Goal: Information Seeking & Learning: Learn about a topic

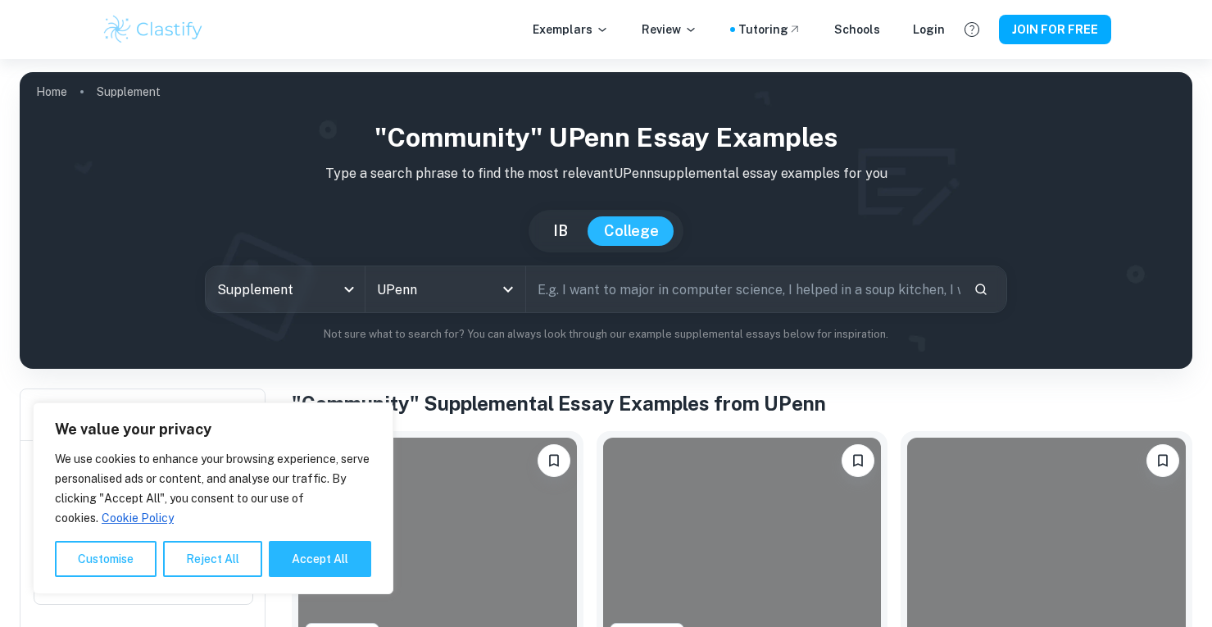
scroll to position [271, 0]
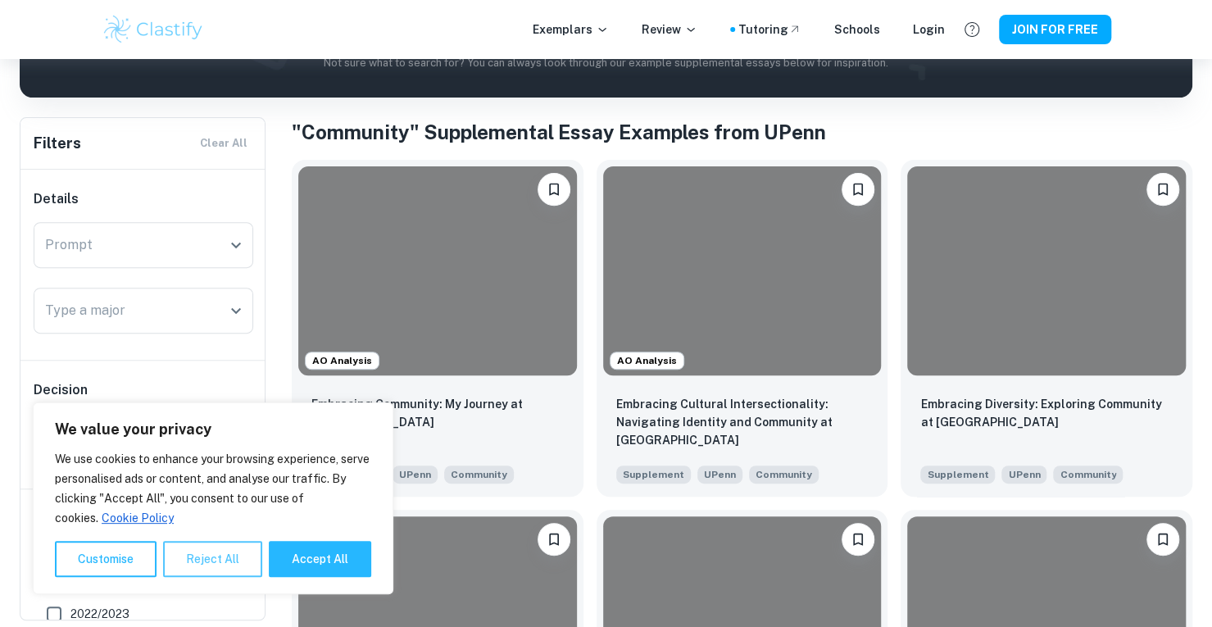
click at [220, 563] on button "Reject All" at bounding box center [212, 559] width 99 height 36
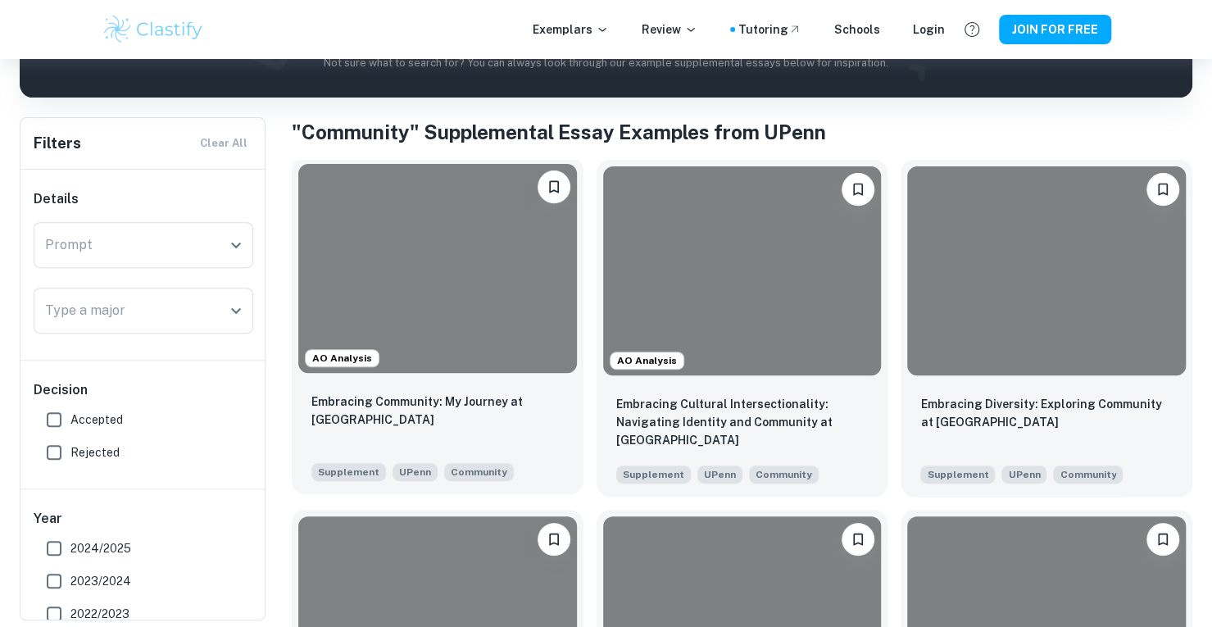
click at [411, 412] on div "Embracing Community: My Journey at [GEOGRAPHIC_DATA]" at bounding box center [437, 421] width 252 height 56
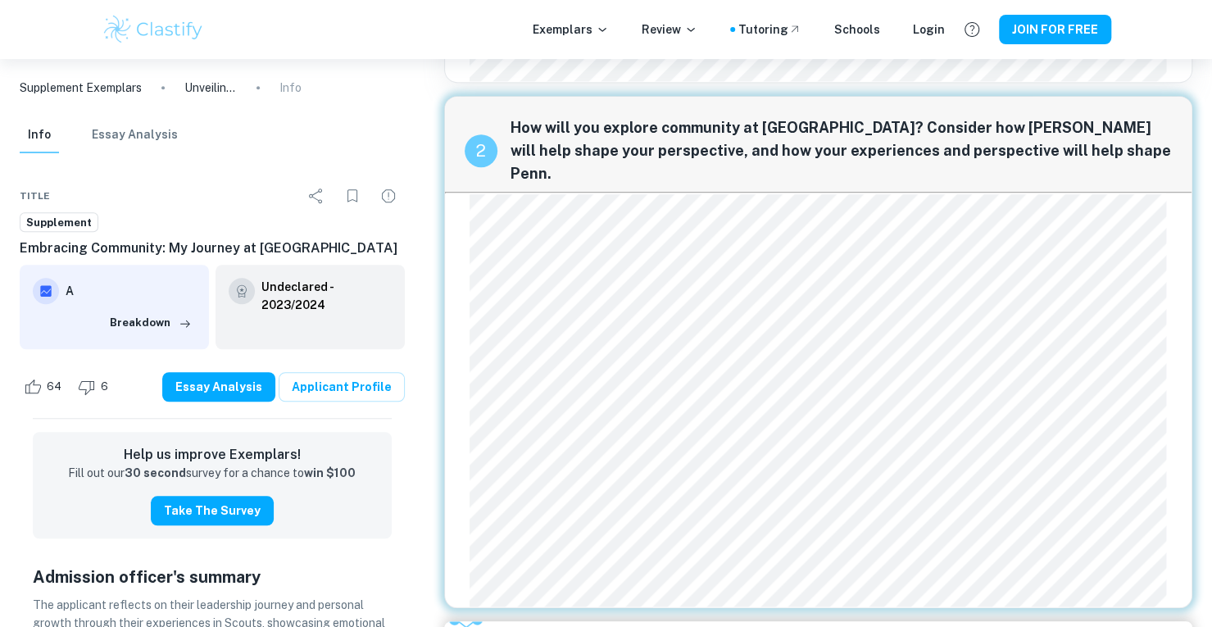
scroll to position [516, 0]
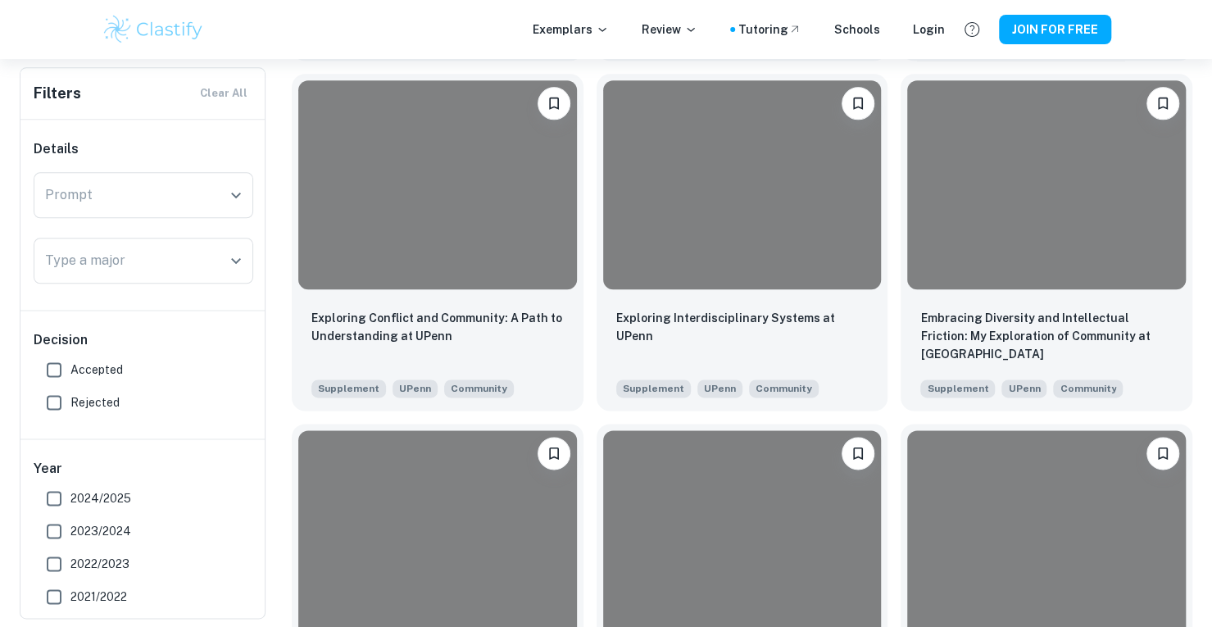
scroll to position [1057, 0]
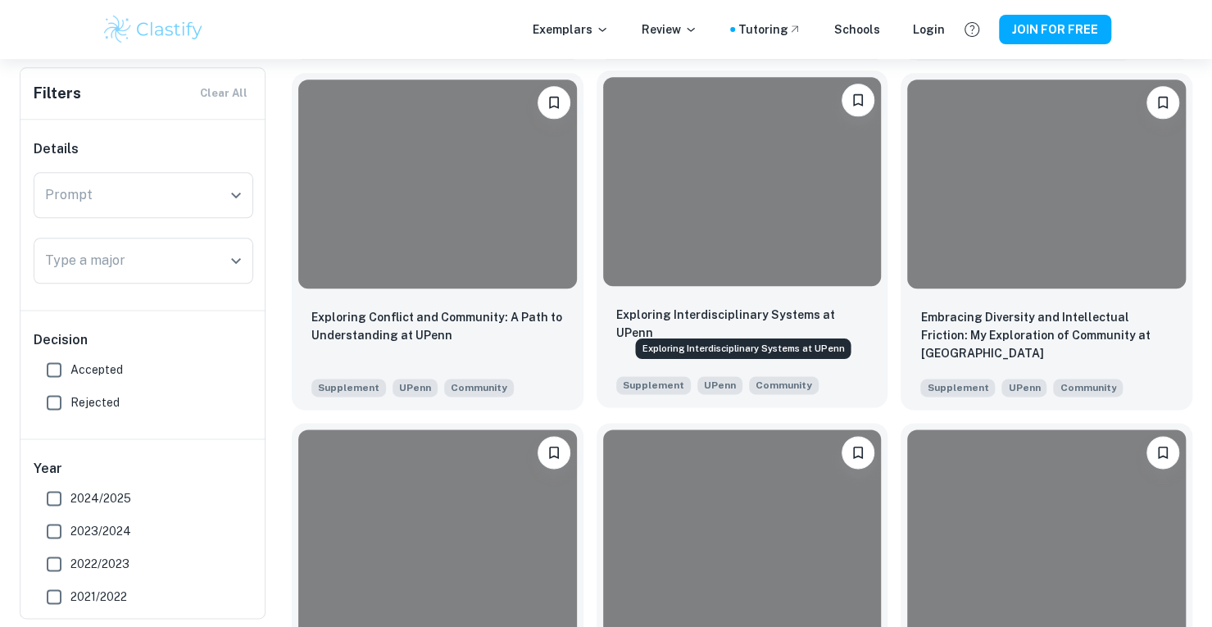
click at [768, 317] on p "Exploring Interdisciplinary Systems at UPenn" at bounding box center [742, 324] width 252 height 36
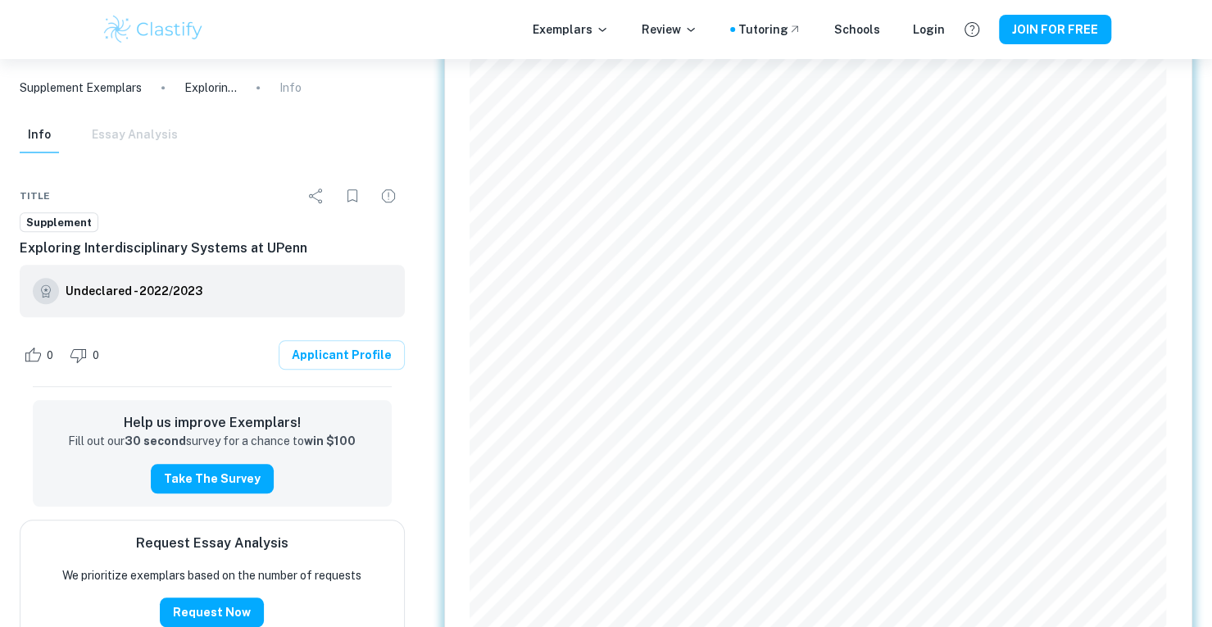
scroll to position [615, 0]
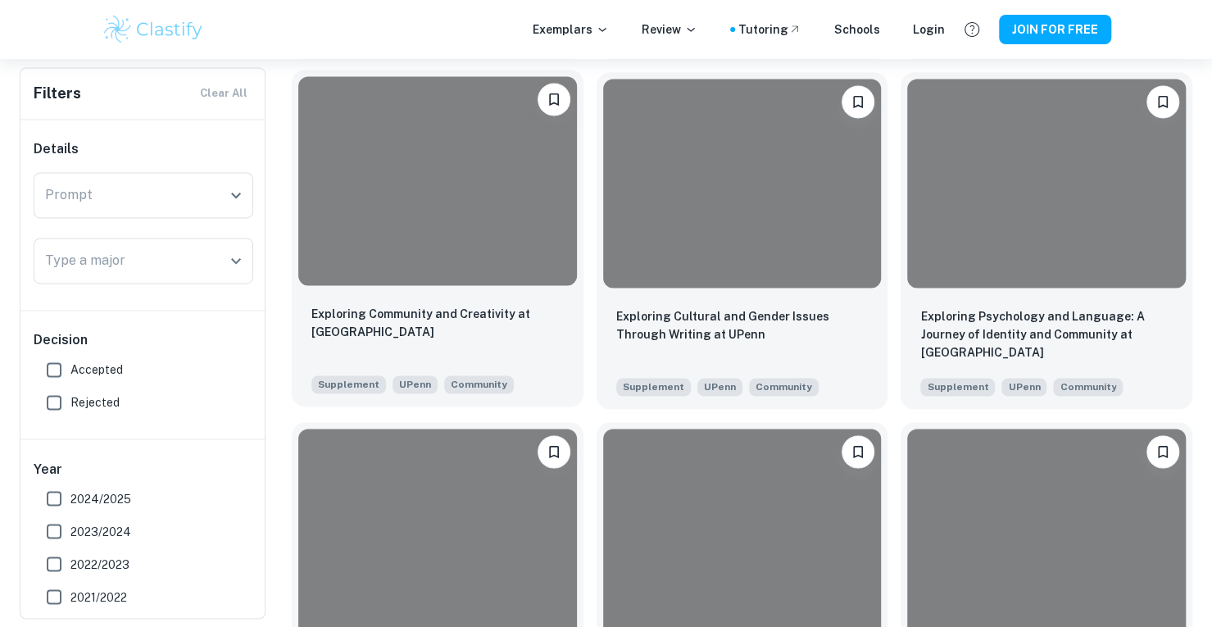
scroll to position [1850, 0]
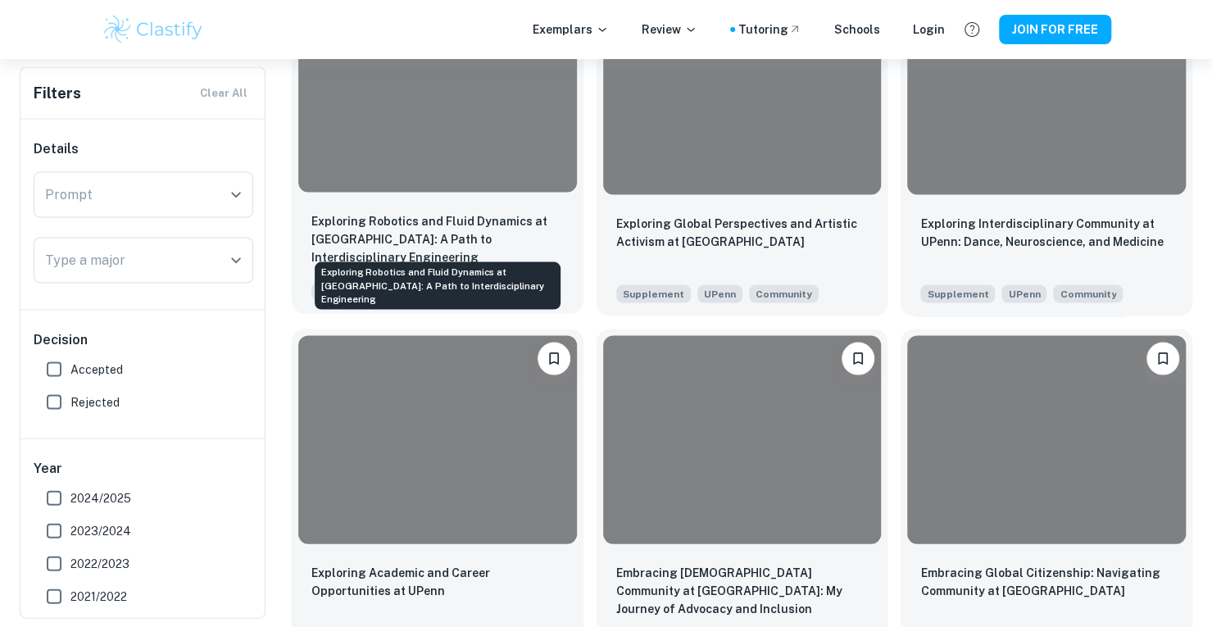
click at [502, 240] on p "Exploring Robotics and Fluid Dynamics at [GEOGRAPHIC_DATA]: A Path to Interdisc…" at bounding box center [437, 239] width 252 height 54
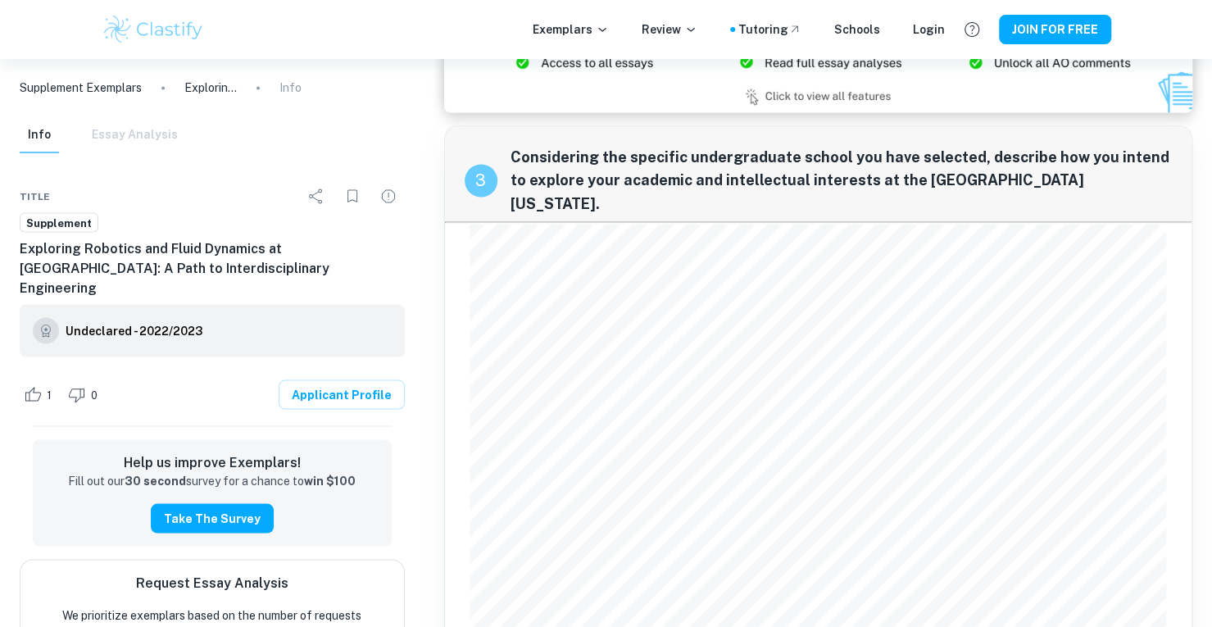
scroll to position [1573, 0]
